Goal: Information Seeking & Learning: Learn about a topic

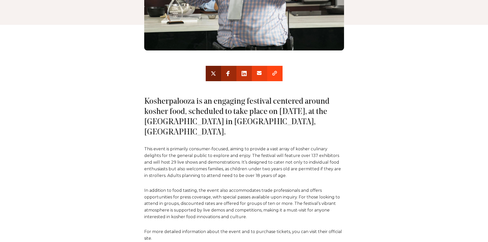
scroll to position [256, 0]
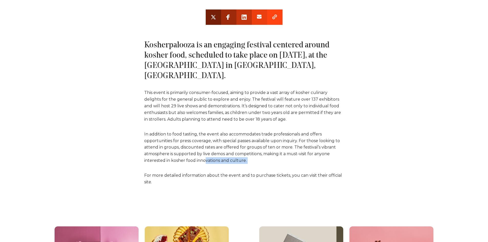
drag, startPoint x: 157, startPoint y: 156, endPoint x: 204, endPoint y: 145, distance: 48.2
click at [205, 146] on div "Kosherpalooza is an engaging festival centered around kosher food, scheduled to…" at bounding box center [244, 112] width 379 height 145
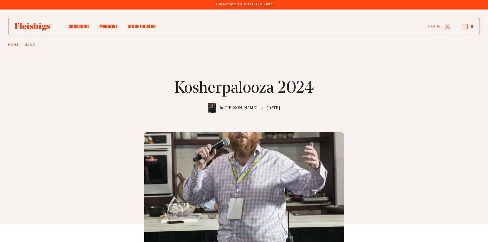
scroll to position [0, 0]
click at [213, 107] on img at bounding box center [212, 108] width 8 height 10
click at [213, 108] on img at bounding box center [212, 108] width 8 height 10
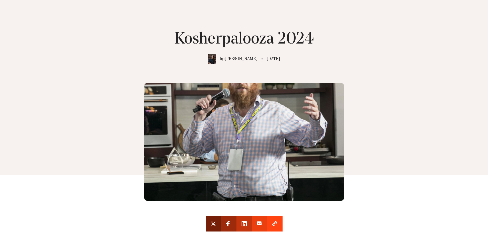
scroll to position [51, 0]
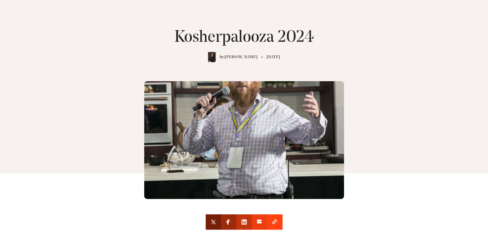
click at [210, 112] on img at bounding box center [244, 140] width 200 height 118
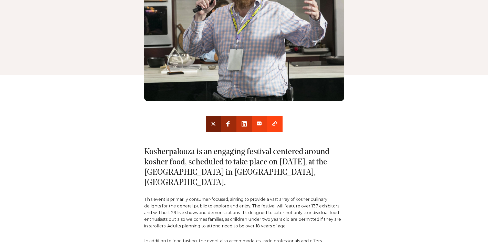
scroll to position [179, 0]
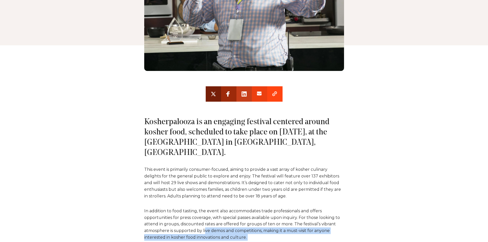
click at [243, 96] on use at bounding box center [243, 93] width 5 height 5
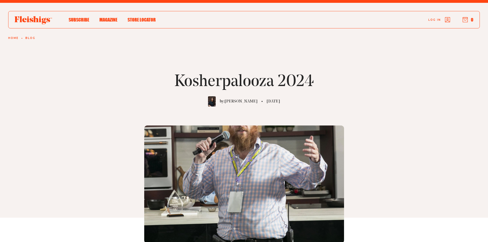
scroll to position [0, 0]
